Goal: Transaction & Acquisition: Purchase product/service

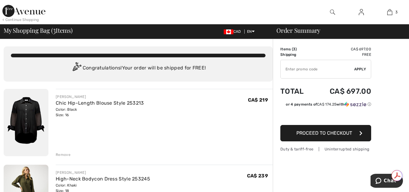
click at [61, 154] on div "Remove" at bounding box center [63, 154] width 15 height 5
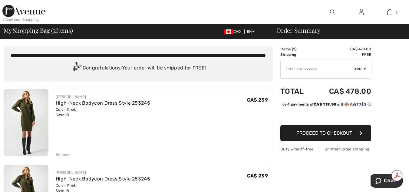
click at [61, 154] on div "Remove" at bounding box center [63, 154] width 15 height 5
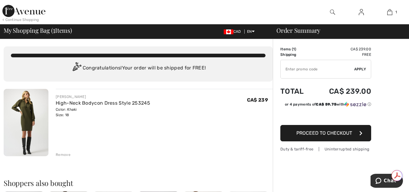
click at [287, 67] on input "TEXT" at bounding box center [318, 69] width 74 height 18
click at [362, 69] on span "Apply" at bounding box center [360, 68] width 12 height 5
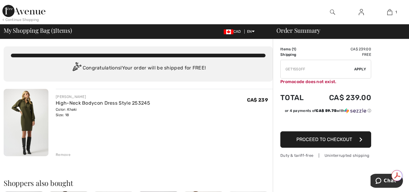
drag, startPoint x: 327, startPoint y: 84, endPoint x: 324, endPoint y: 80, distance: 4.8
click at [325, 83] on div "Promocode does not exist." at bounding box center [325, 81] width 91 height 6
click at [312, 67] on input "TEXT" at bounding box center [318, 69] width 74 height 18
type input "G"
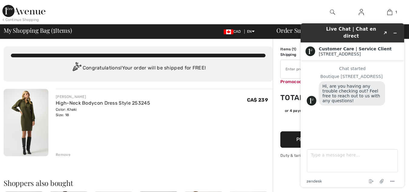
drag, startPoint x: 317, startPoint y: 113, endPoint x: 319, endPoint y: 110, distance: 3.5
click at [318, 112] on div "Chat started Boutique [GEOGRAPHIC_DATA], are you having any trouble checking ou…" at bounding box center [352, 99] width 91 height 67
drag, startPoint x: 323, startPoint y: 123, endPoint x: 327, endPoint y: 111, distance: 12.0
click at [326, 116] on div "Chat started Boutique [GEOGRAPHIC_DATA], are you having any trouble checking ou…" at bounding box center [352, 99] width 91 height 67
click at [312, 99] on img at bounding box center [312, 101] width 10 height 10
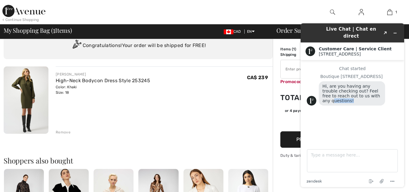
scroll to position [29, 0]
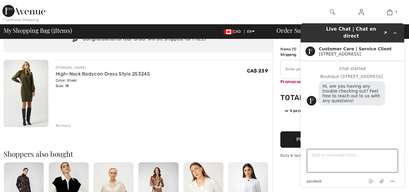
click at [314, 152] on textarea "Type a message here..." at bounding box center [352, 160] width 91 height 23
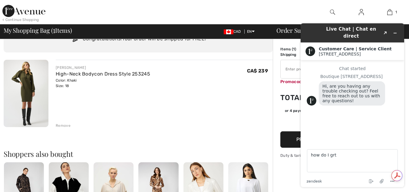
click at [387, 113] on div "Chat started Boutique [GEOGRAPHIC_DATA], are you having any trouble checking ou…" at bounding box center [352, 99] width 91 height 67
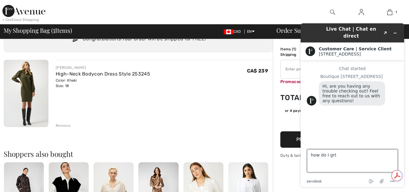
click at [336, 155] on textarea "how do I grt" at bounding box center [352, 160] width 91 height 23
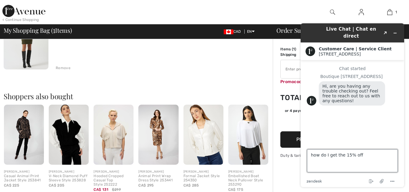
scroll to position [89, 0]
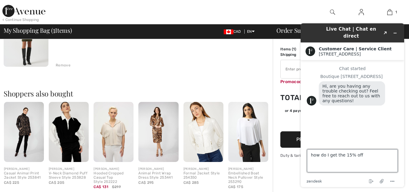
drag, startPoint x: 412, startPoint y: 69, endPoint x: 111, endPoint y: 77, distance: 300.9
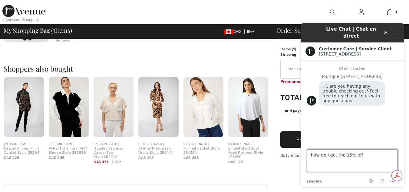
scroll to position [115, 0]
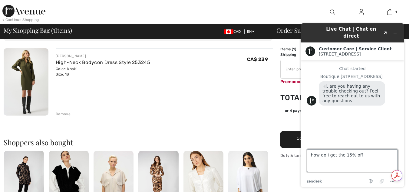
drag, startPoint x: 410, startPoint y: 134, endPoint x: 113, endPoint y: 82, distance: 302.1
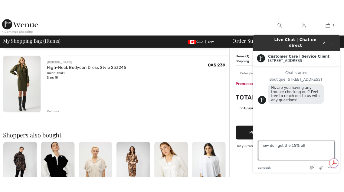
scroll to position [40, 0]
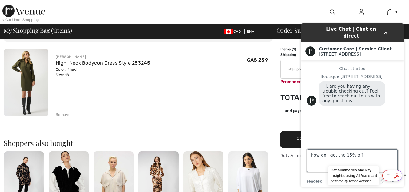
type textarea "how do I get the 15% off"
click at [396, 177] on icon at bounding box center [397, 175] width 10 height 10
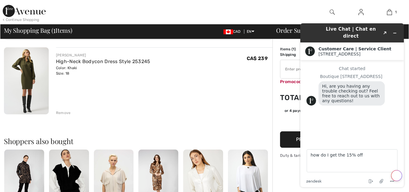
scroll to position [42, 0]
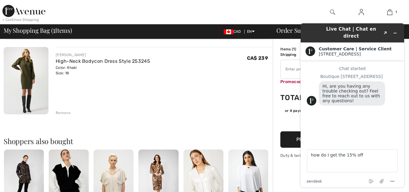
click at [400, 42] on div "Customer Care | Service Client [GEOGRAPHIC_DATA]" at bounding box center [351, 51] width 103 height 18
click at [318, 164] on textarea "how do I get the 15% off" at bounding box center [352, 160] width 91 height 23
click at [373, 30] on h1 "Live Chat | Chat en direct" at bounding box center [351, 33] width 59 height 14
click at [382, 29] on button "Created with Sketch." at bounding box center [385, 33] width 10 height 8
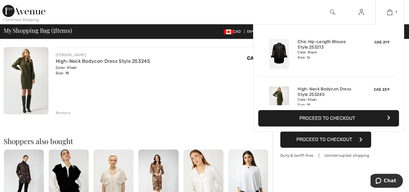
click at [401, 22] on div "1 Added to Bag [PERSON_NAME] Chic Hip-length Blouse Style 253213 CA$ 219 Color:…" at bounding box center [389, 12] width 29 height 24
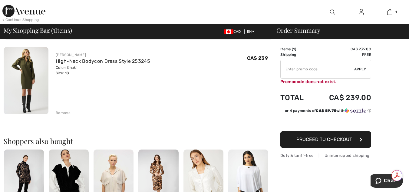
scroll to position [0, 0]
click at [283, 66] on input "TEXT" at bounding box center [318, 69] width 74 height 18
type input "NEW15"
click at [362, 67] on span "Apply" at bounding box center [360, 68] width 12 height 5
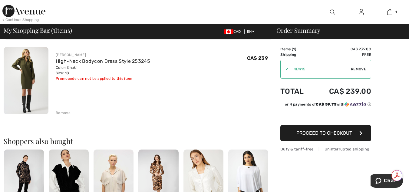
click at [352, 68] on span "Remove" at bounding box center [358, 68] width 15 height 5
click at [343, 133] on span "Proceed to Checkout" at bounding box center [324, 133] width 56 height 6
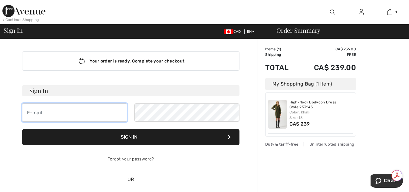
click at [27, 112] on input "email" at bounding box center [74, 112] width 105 height 18
type input "leonfarber@yahoo.com"
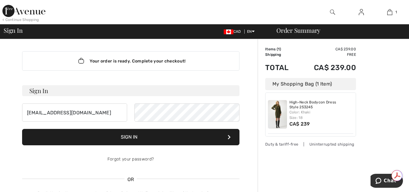
click at [130, 135] on button "Sign In" at bounding box center [130, 137] width 217 height 16
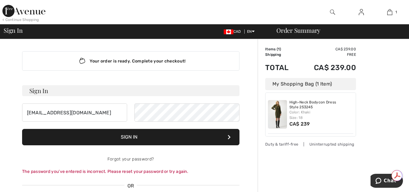
click at [130, 137] on button "Sign In" at bounding box center [130, 137] width 217 height 16
click at [122, 159] on link "Forgot your password?" at bounding box center [130, 158] width 46 height 5
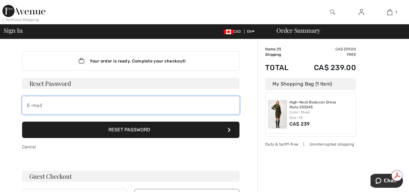
click at [25, 99] on input "email" at bounding box center [130, 105] width 217 height 18
click at [33, 104] on input "email" at bounding box center [130, 105] width 217 height 18
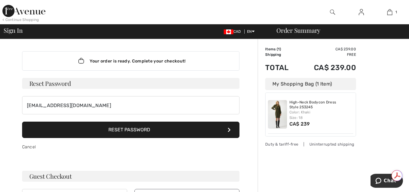
click at [121, 130] on button "Reset Password" at bounding box center [130, 129] width 217 height 16
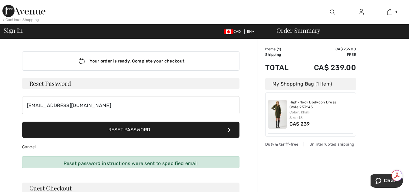
click at [53, 162] on div "Your order is ready. Complete your checkout! Sign In leonfarber@yahoo.com Sign …" at bounding box center [130, 135] width 227 height 192
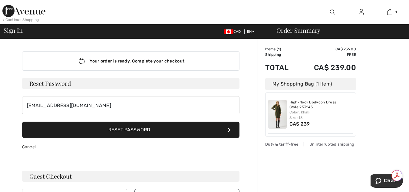
click at [156, 130] on button "Reset Password" at bounding box center [130, 129] width 217 height 16
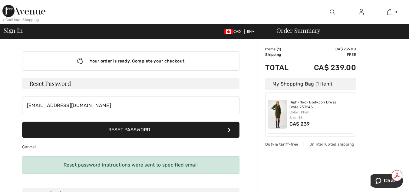
click at [77, 126] on button "Reset Password" at bounding box center [130, 129] width 217 height 16
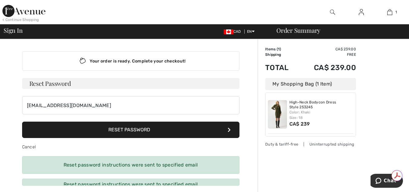
click at [40, 134] on button "Reset Password" at bounding box center [130, 129] width 217 height 16
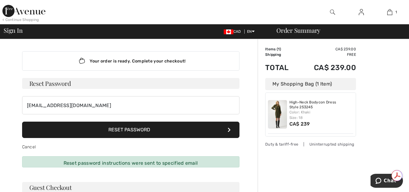
click at [228, 130] on icon at bounding box center [229, 129] width 3 height 5
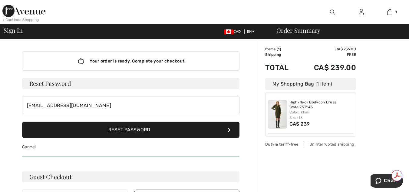
click at [50, 159] on div "Your order is ready. Complete your checkout! Sign In leonfarber@yahoo.com Sign …" at bounding box center [130, 129] width 227 height 180
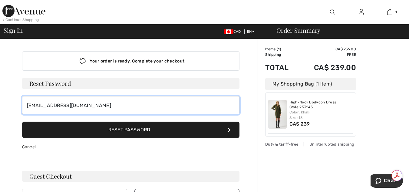
click at [87, 103] on input "leonfarber@yahoo.com" at bounding box center [130, 105] width 217 height 18
type input "l"
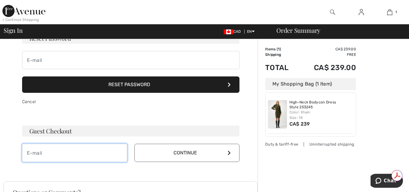
drag, startPoint x: 27, startPoint y: 151, endPoint x: 31, endPoint y: 151, distance: 3.7
click at [28, 151] on input "email" at bounding box center [74, 152] width 105 height 18
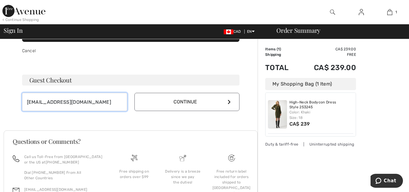
scroll to position [113, 0]
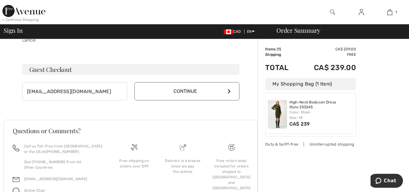
click at [228, 90] on icon at bounding box center [229, 91] width 3 height 5
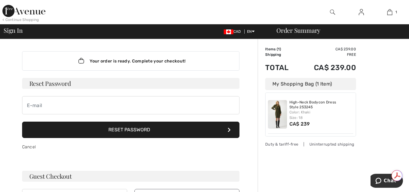
scroll to position [0, 0]
click at [145, 131] on button "Reset Password" at bounding box center [130, 129] width 217 height 16
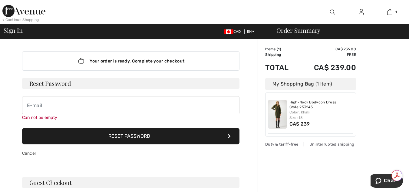
scroll to position [48, 0]
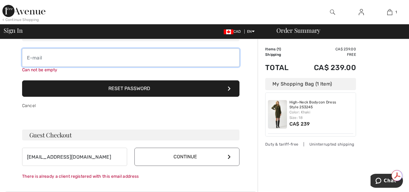
click at [33, 55] on input "email" at bounding box center [130, 57] width 217 height 18
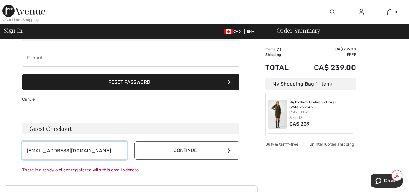
click at [87, 160] on form "leonfarber@yahoo.com Continue There is already a client registered with this em…" at bounding box center [130, 157] width 217 height 32
type input "l"
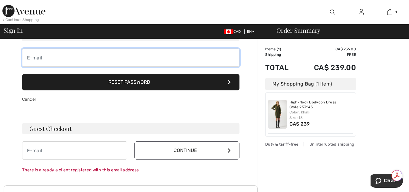
click at [26, 54] on input "email" at bounding box center [130, 57] width 217 height 18
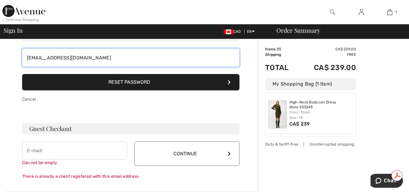
type input "leonfarber@yahoo.com"
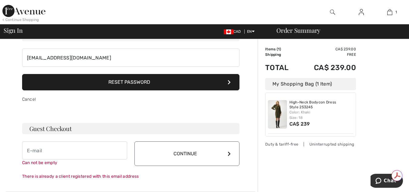
click at [133, 84] on button "Reset Password" at bounding box center [130, 82] width 217 height 16
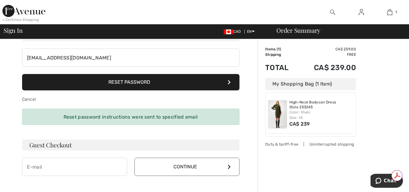
click at [58, 115] on div "Reset password instructions were sent to specified email" at bounding box center [130, 116] width 217 height 16
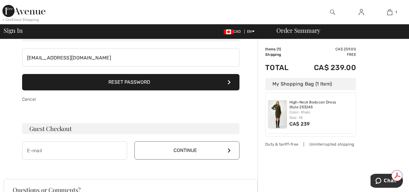
click at [228, 80] on icon at bounding box center [229, 82] width 3 height 5
click at [54, 83] on button "Reset Password" at bounding box center [130, 82] width 217 height 16
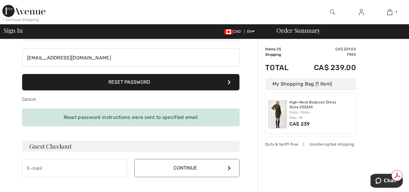
click at [228, 81] on icon at bounding box center [229, 82] width 3 height 5
click at [56, 115] on div "Reset password instructions were sent to specified email" at bounding box center [130, 116] width 217 height 17
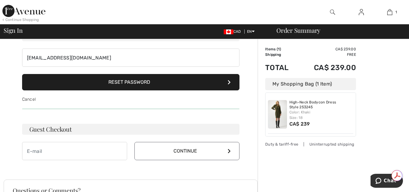
click at [72, 113] on div "Your order is ready. Complete your checkout! Sign In leonfarber@yahoo.com Sign …" at bounding box center [130, 82] width 227 height 180
